Goal: Task Accomplishment & Management: Manage account settings

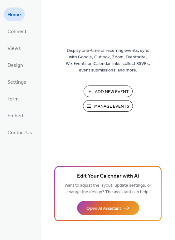
click at [109, 106] on span "Manage Events" at bounding box center [111, 106] width 35 height 7
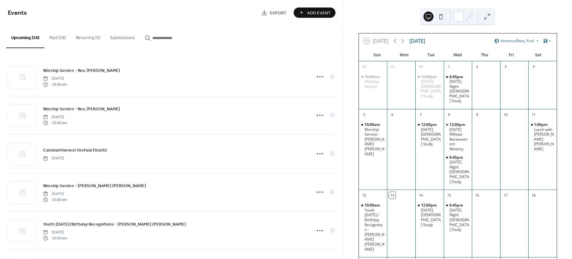
click at [92, 36] on button "Recurring (5)" at bounding box center [88, 36] width 34 height 22
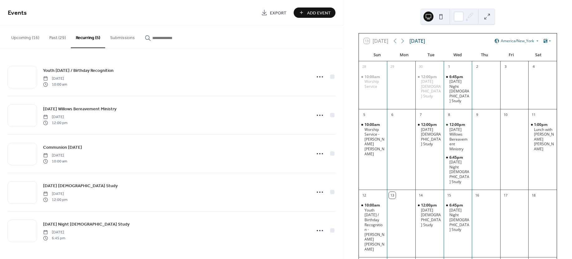
click at [52, 37] on button "Past (29)" at bounding box center [57, 36] width 27 height 22
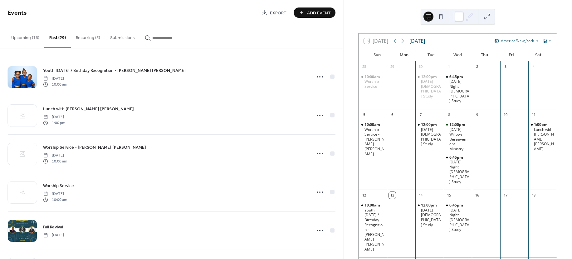
click at [21, 35] on button "Upcoming (16)" at bounding box center [25, 36] width 38 height 22
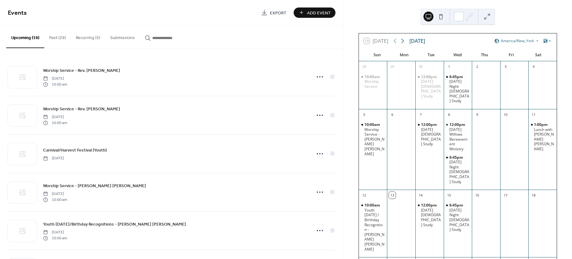
click at [403, 40] on icon at bounding box center [402, 41] width 3 height 5
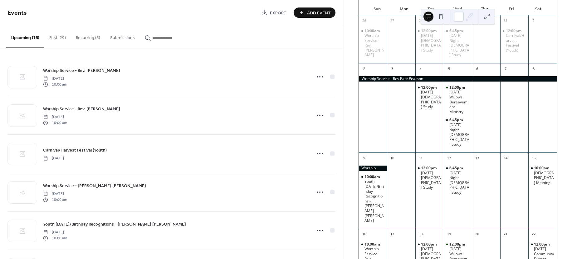
scroll to position [47, 0]
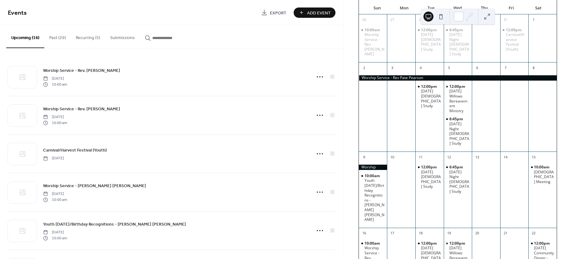
click at [394, 75] on div at bounding box center [458, 77] width 198 height 5
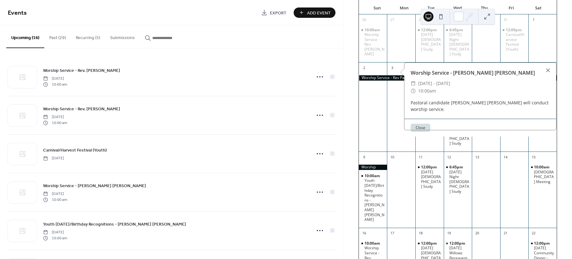
click at [394, 75] on div at bounding box center [458, 77] width 198 height 5
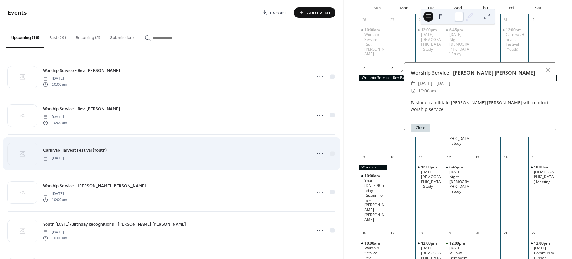
click at [241, 165] on div "Carnival/Harvest Festival (Youth) [DATE]" at bounding box center [172, 153] width 328 height 38
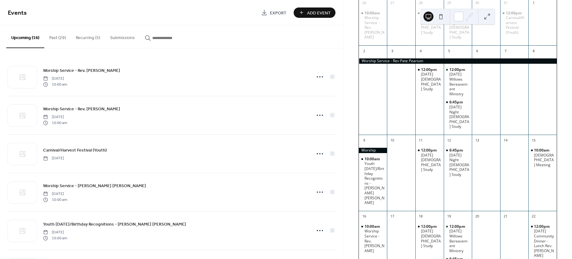
scroll to position [94, 0]
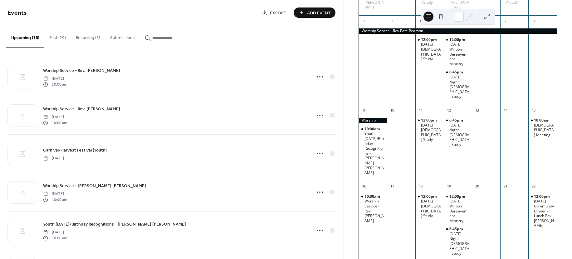
click at [397, 28] on div at bounding box center [458, 30] width 198 height 5
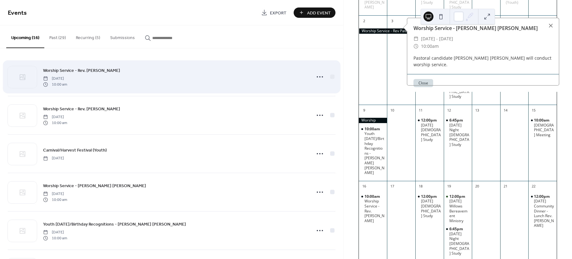
click at [80, 68] on span "Worship Service - Rev. [PERSON_NAME]" at bounding box center [81, 70] width 77 height 7
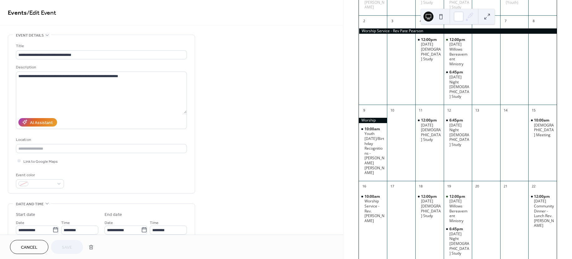
click at [23, 238] on div "Cancel Save" at bounding box center [171, 246] width 343 height 24
click at [19, 244] on button "Cancel" at bounding box center [29, 247] width 38 height 14
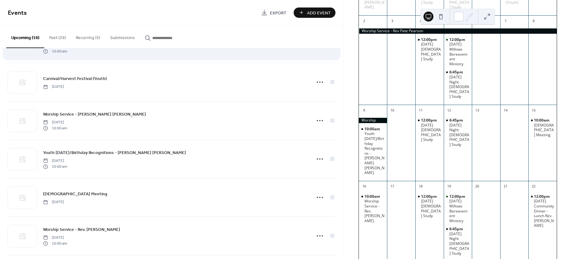
scroll to position [94, 0]
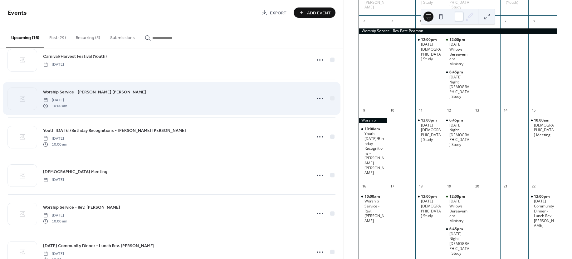
click at [84, 93] on span "Worship Service - [PERSON_NAME] [PERSON_NAME]" at bounding box center [94, 92] width 103 height 7
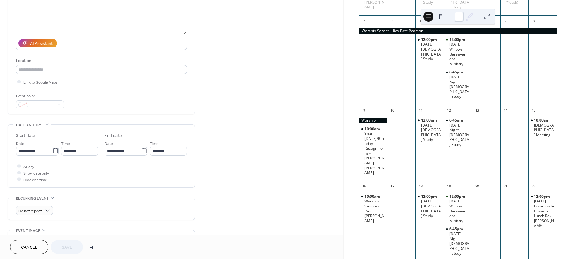
scroll to position [94, 0]
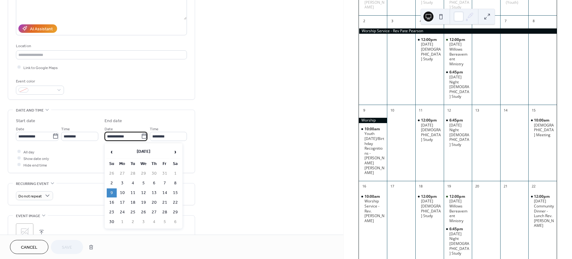
click at [132, 137] on input "**********" at bounding box center [123, 136] width 37 height 9
click at [112, 179] on td "2" at bounding box center [112, 182] width 10 height 9
type input "**********"
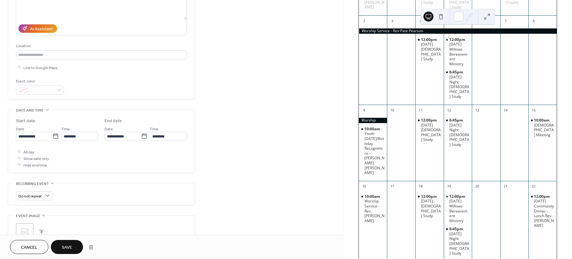
click at [60, 243] on button "Save" at bounding box center [67, 247] width 32 height 14
